Goal: Information Seeking & Learning: Check status

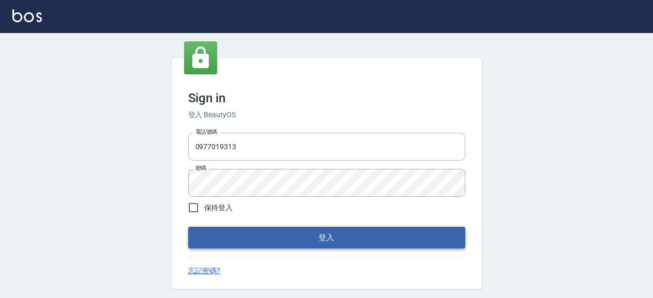
click at [265, 234] on button "登入" at bounding box center [326, 238] width 277 height 22
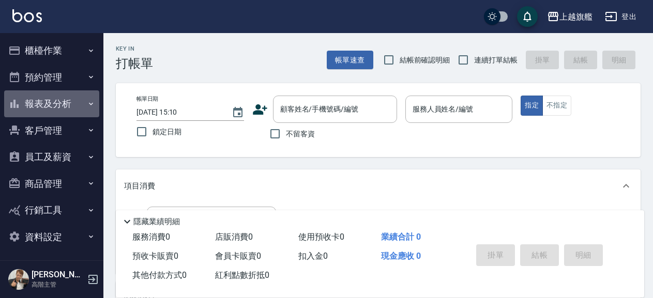
click at [59, 102] on button "報表及分析" at bounding box center [51, 104] width 95 height 27
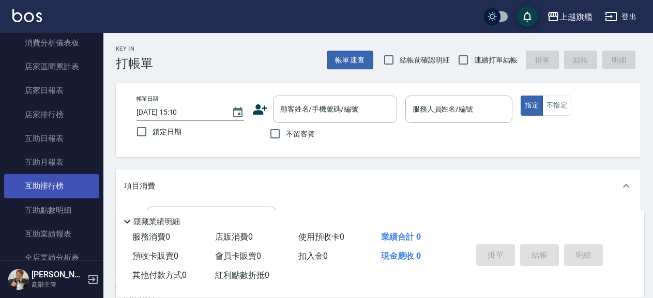
scroll to position [118, 0]
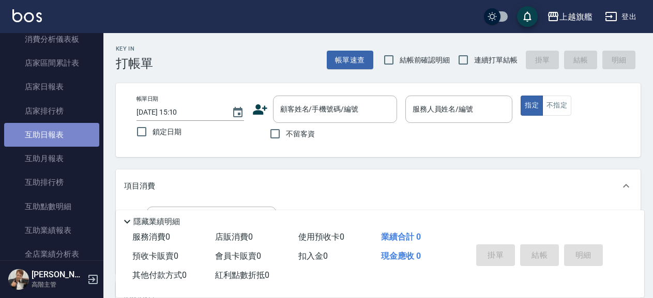
click at [52, 140] on link "互助日報表" at bounding box center [51, 135] width 95 height 24
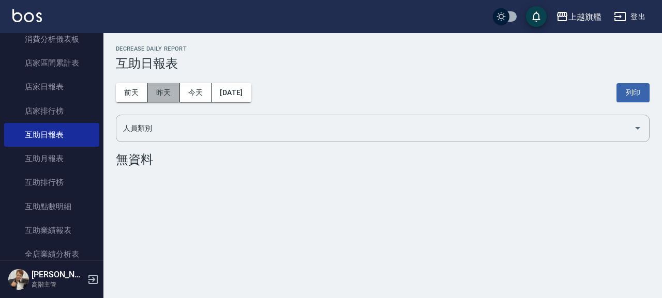
click at [150, 98] on button "昨天" at bounding box center [164, 92] width 32 height 19
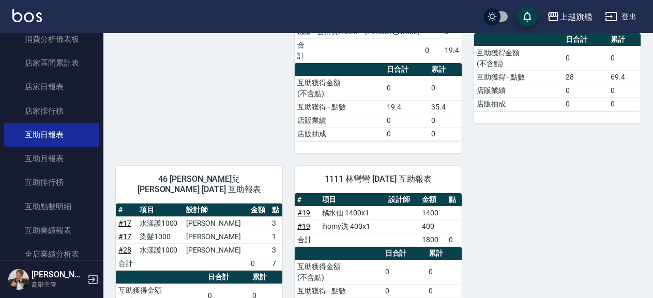
scroll to position [329, 0]
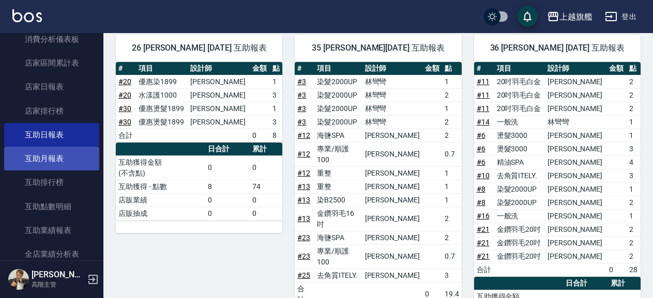
click at [68, 161] on link "互助月報表" at bounding box center [51, 159] width 95 height 24
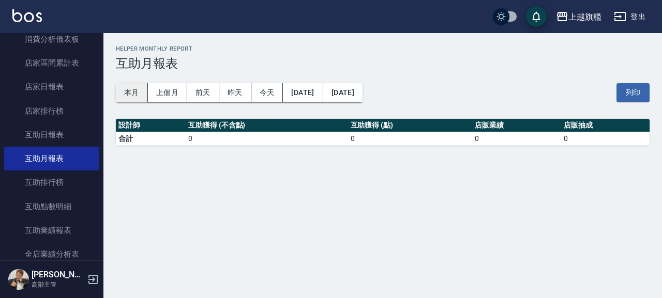
click at [125, 95] on button "本月" at bounding box center [132, 92] width 32 height 19
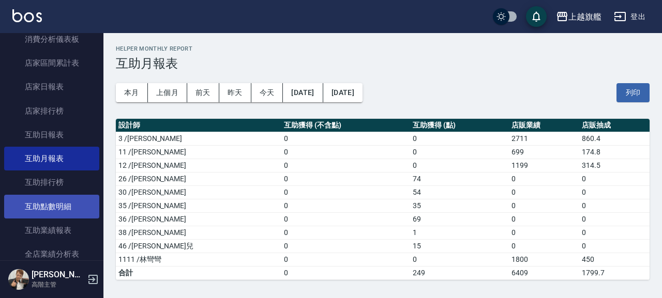
click at [71, 215] on link "互助點數明細" at bounding box center [51, 207] width 95 height 24
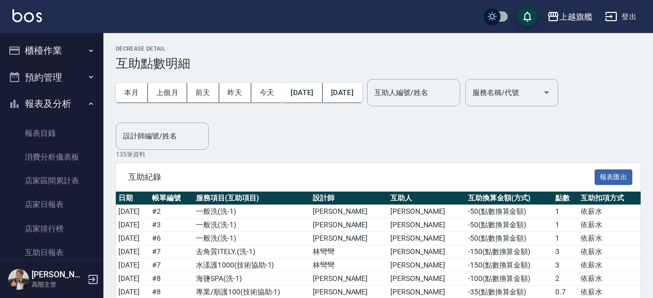
click at [70, 57] on button "櫃檯作業" at bounding box center [51, 50] width 95 height 27
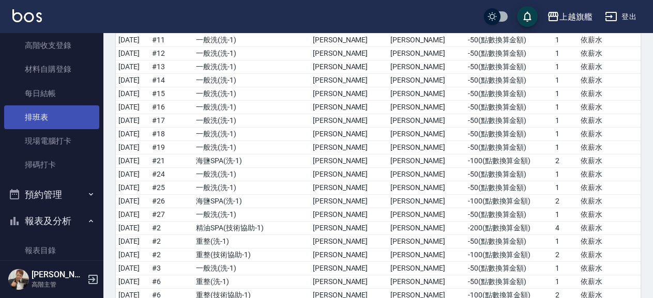
scroll to position [177, 0]
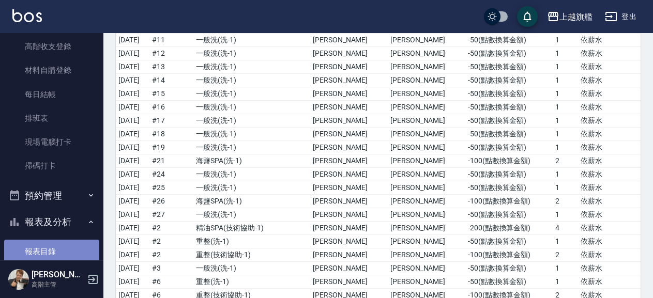
click at [66, 246] on link "報表目錄" at bounding box center [51, 252] width 95 height 24
